Goal: Entertainment & Leisure: Consume media (video, audio)

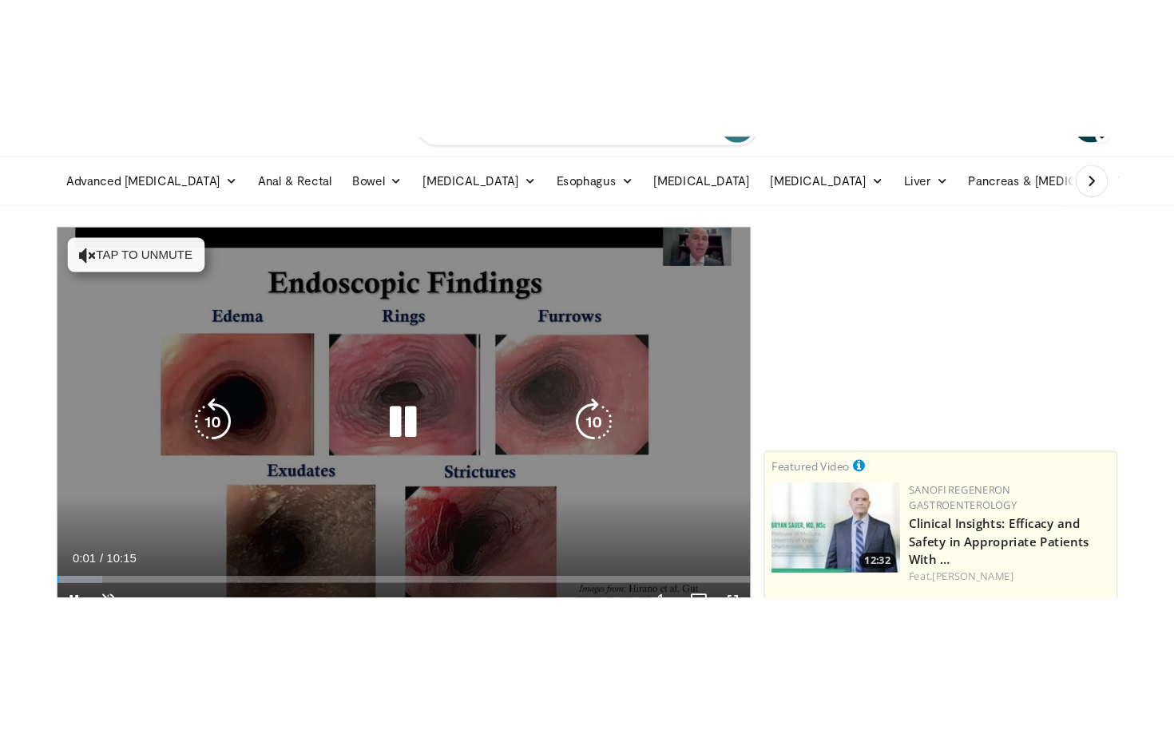
scroll to position [103, 0]
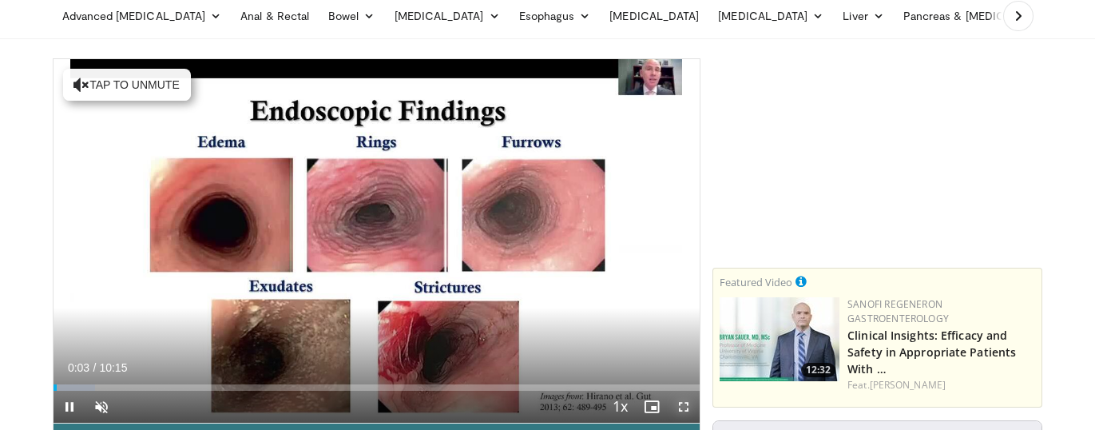
click at [683, 405] on span "Video Player" at bounding box center [683, 406] width 32 height 32
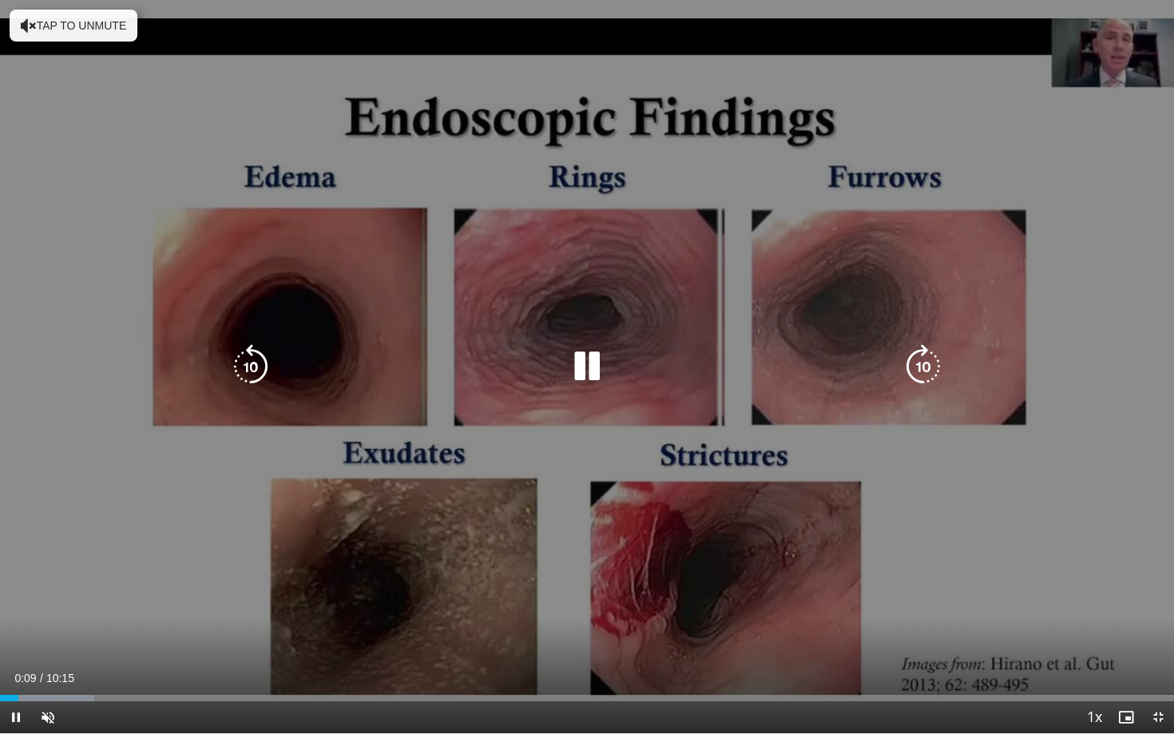
click at [917, 362] on icon "Video Player" at bounding box center [923, 366] width 45 height 45
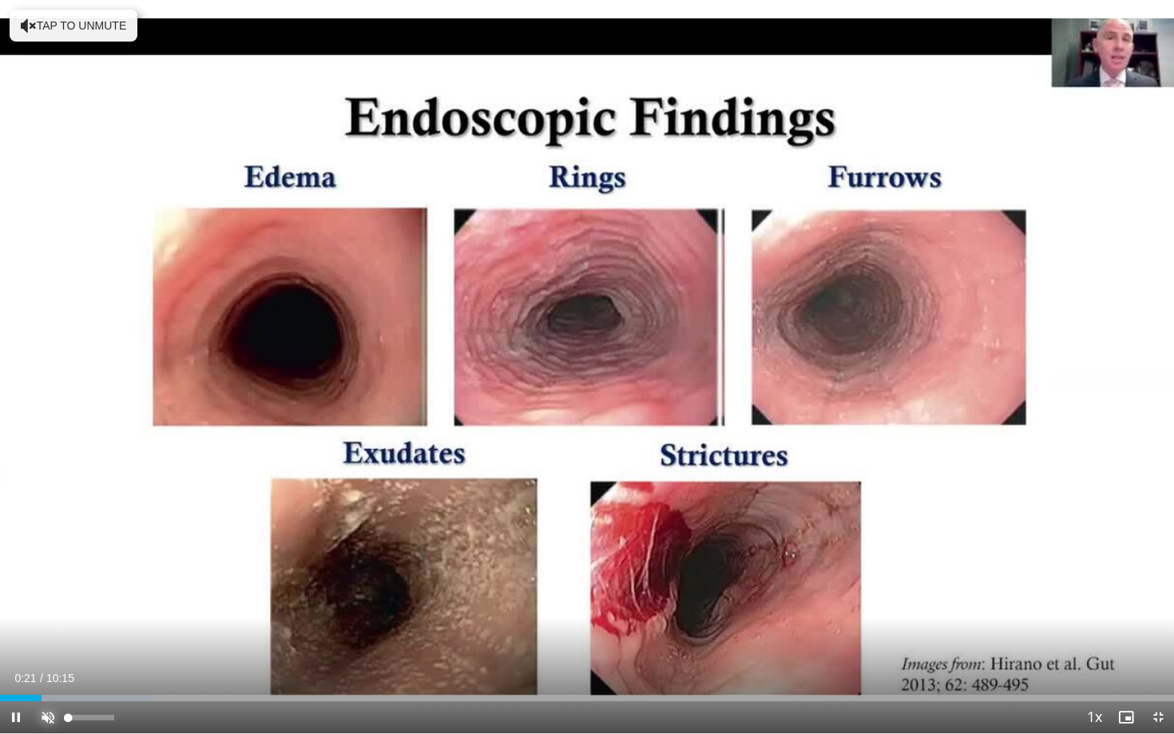
click at [49, 429] on span "Video Player" at bounding box center [48, 717] width 32 height 32
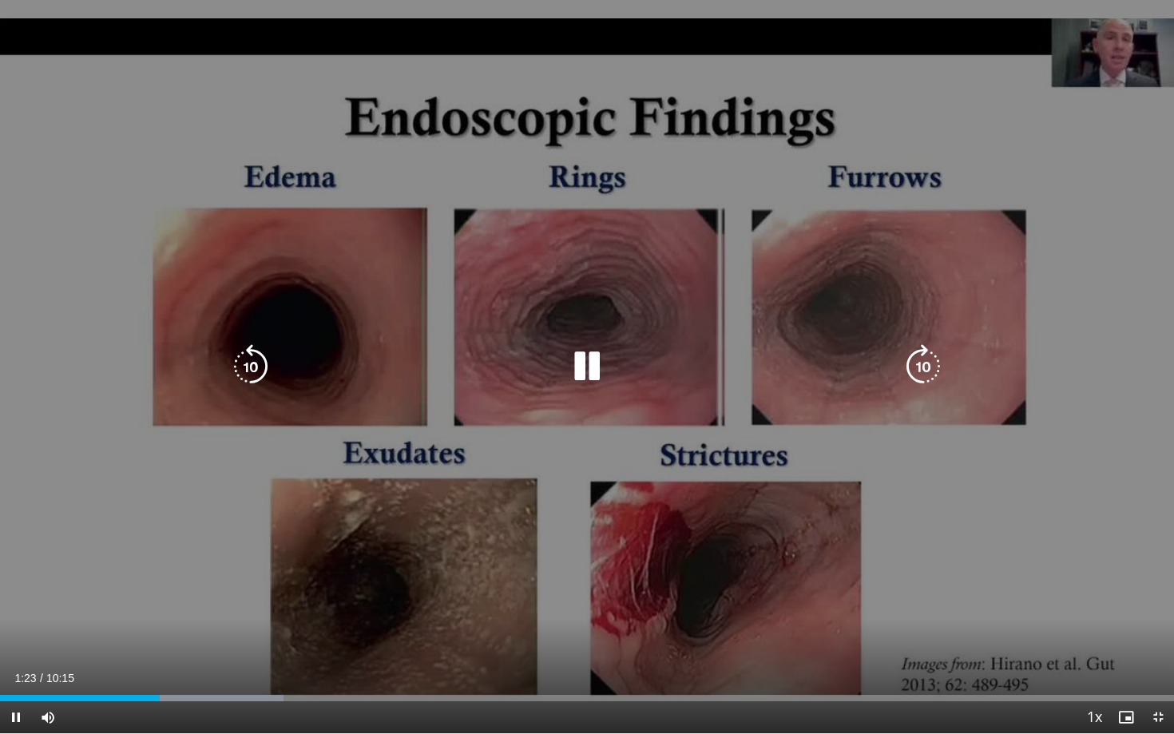
click at [581, 363] on icon "Video Player" at bounding box center [586, 366] width 45 height 45
